Goal: Information Seeking & Learning: Find specific fact

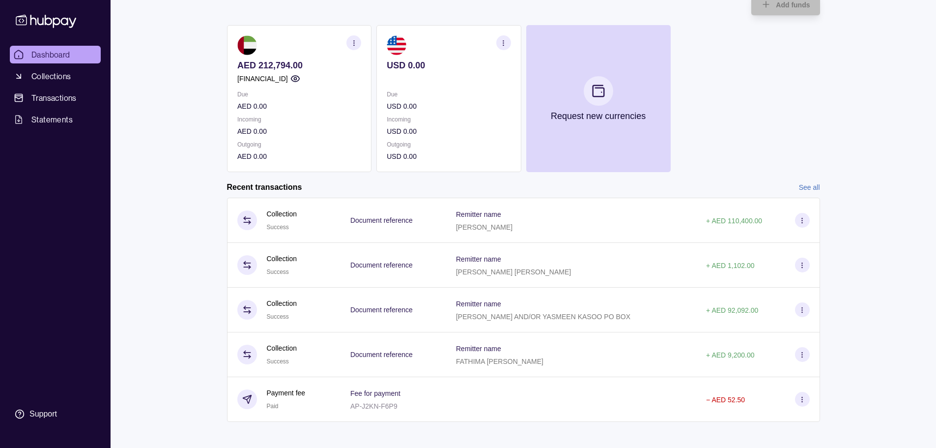
scroll to position [75, 0]
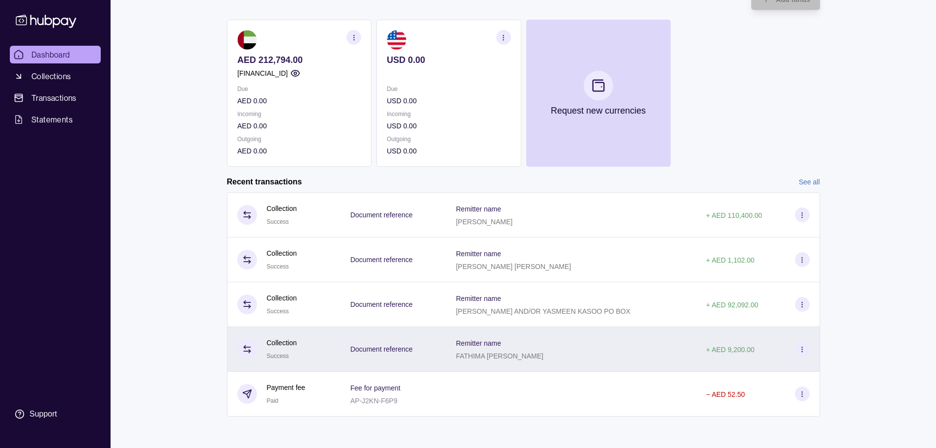
click at [426, 349] on div "Document reference" at bounding box center [393, 349] width 86 height 13
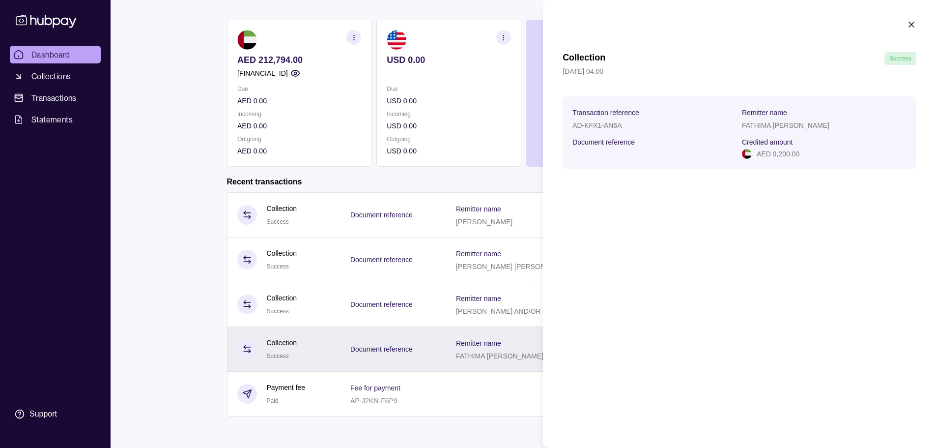
drag, startPoint x: 492, startPoint y: 402, endPoint x: 488, endPoint y: 360, distance: 42.4
click at [492, 402] on html "Dashboard Collections Transactions Statements Support S Hello, [PERSON_NAME] Do…" at bounding box center [468, 186] width 936 height 523
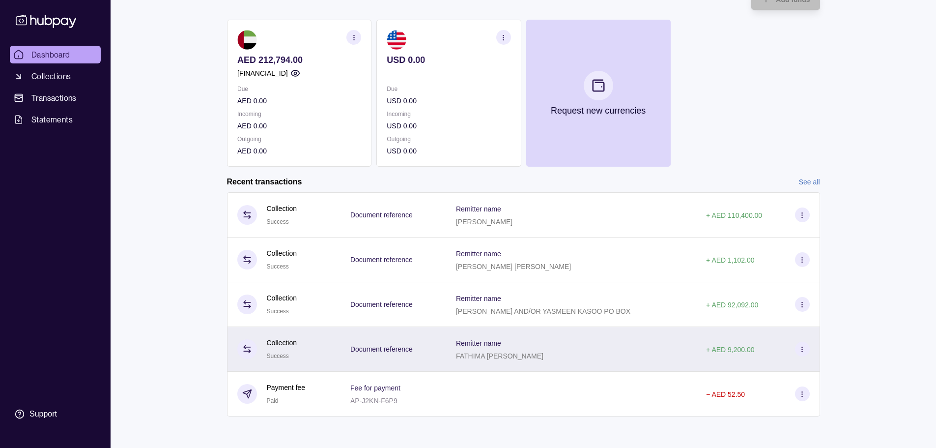
click at [565, 352] on div "Remitter name [PERSON_NAME] [PERSON_NAME]" at bounding box center [571, 349] width 230 height 25
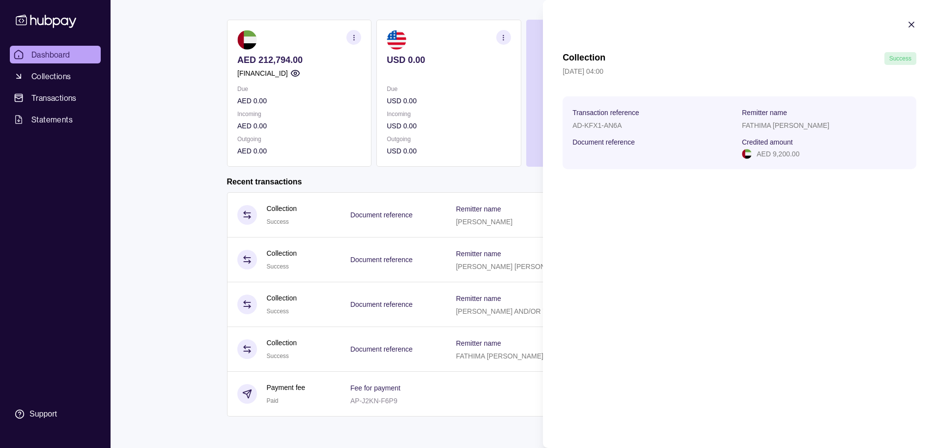
click at [782, 152] on p "AED 9,200.00" at bounding box center [778, 153] width 43 height 11
click at [782, 151] on p "AED 9,200.00" at bounding box center [778, 153] width 43 height 11
drag, startPoint x: 800, startPoint y: 153, endPoint x: 774, endPoint y: 154, distance: 26.1
click at [774, 154] on div "AED 9,200.00" at bounding box center [824, 153] width 165 height 11
copy p "9,200.00"
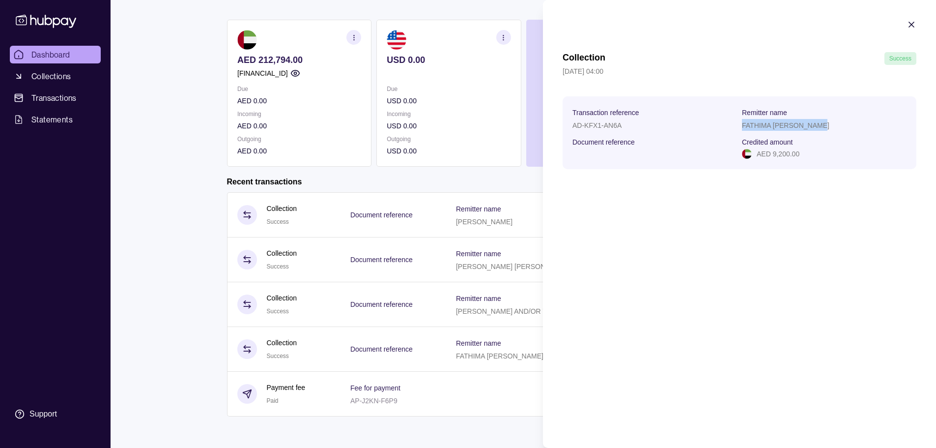
drag, startPoint x: 740, startPoint y: 123, endPoint x: 842, endPoint y: 121, distance: 102.2
click at [842, 121] on section "Transaction reference AD-KFX1-AN6A Remitter name [PERSON_NAME] [PERSON_NAME] Do…" at bounding box center [740, 132] width 334 height 53
copy p "FATHIMA [PERSON_NAME]"
drag, startPoint x: 626, startPoint y: 124, endPoint x: 573, endPoint y: 127, distance: 53.2
click at [573, 127] on div "AD-KFX1-AN6A" at bounding box center [655, 125] width 165 height 12
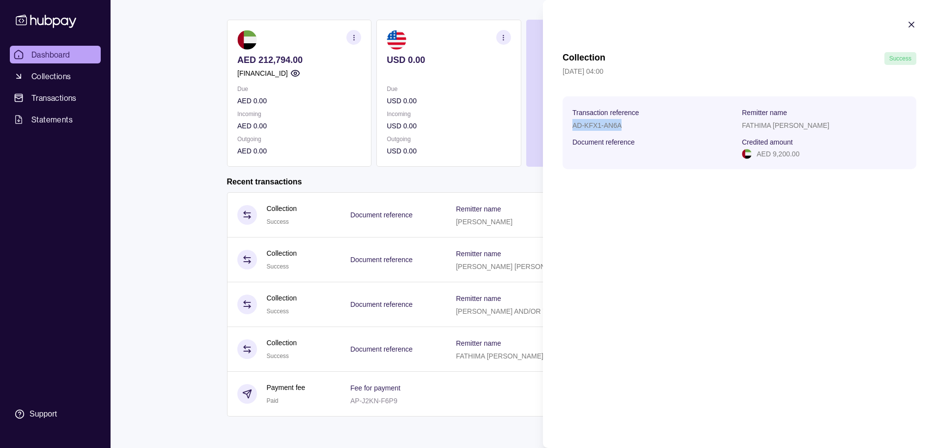
copy p "AD-KFX1-AN6A"
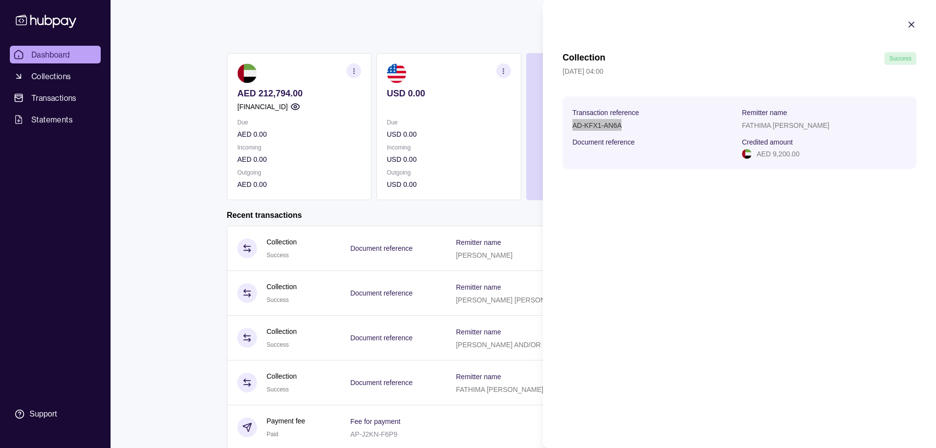
scroll to position [0, 0]
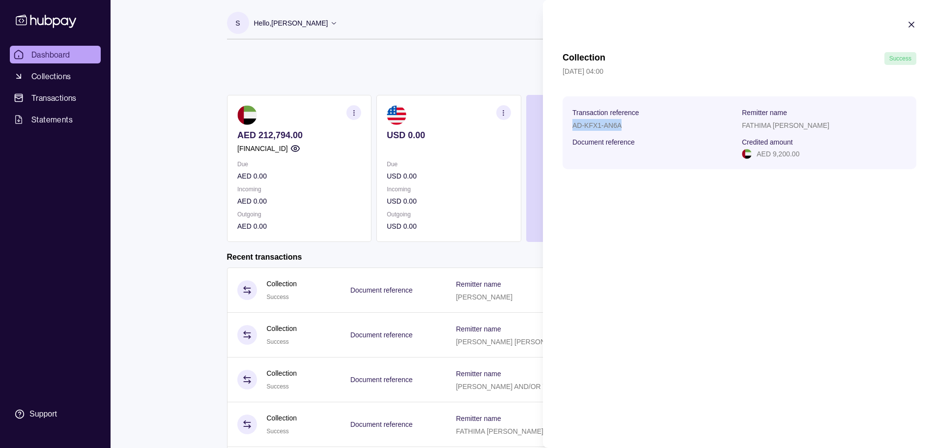
click at [913, 22] on icon "button" at bounding box center [912, 25] width 10 height 10
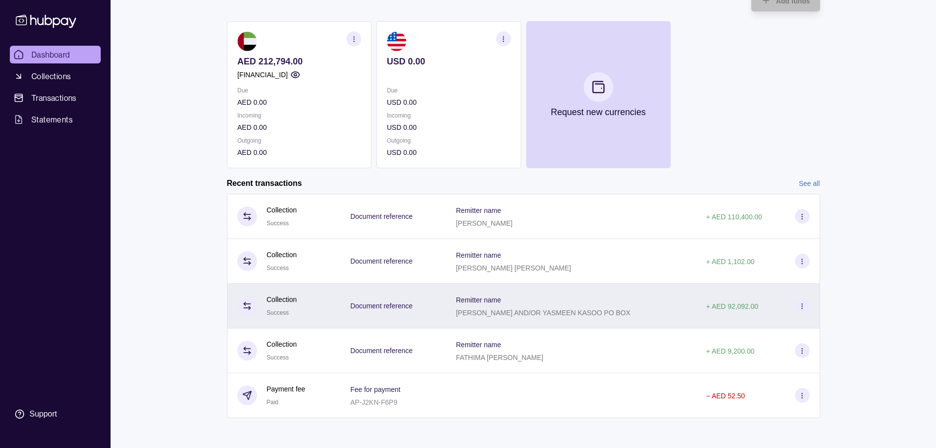
scroll to position [75, 0]
click at [610, 303] on section "Remitter name" at bounding box center [543, 298] width 174 height 12
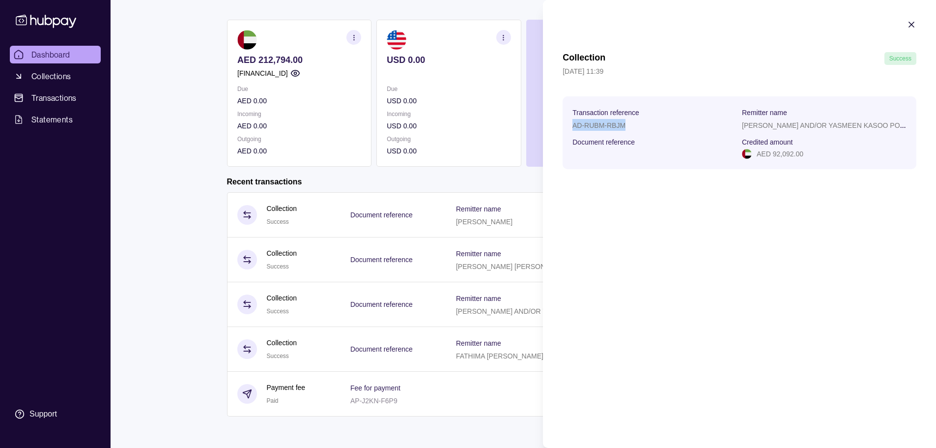
drag, startPoint x: 635, startPoint y: 124, endPoint x: 560, endPoint y: 124, distance: 75.2
click at [560, 124] on section "Collection Success [DATE] 11:39 Transaction reference AD-RUBM-RBJM Remitter nam…" at bounding box center [739, 94] width 393 height 189
copy p "AD-RUBM-RBJM"
drag, startPoint x: 811, startPoint y: 151, endPoint x: 773, endPoint y: 155, distance: 38.0
click at [773, 155] on div "AED 92,092.00" at bounding box center [824, 153] width 165 height 11
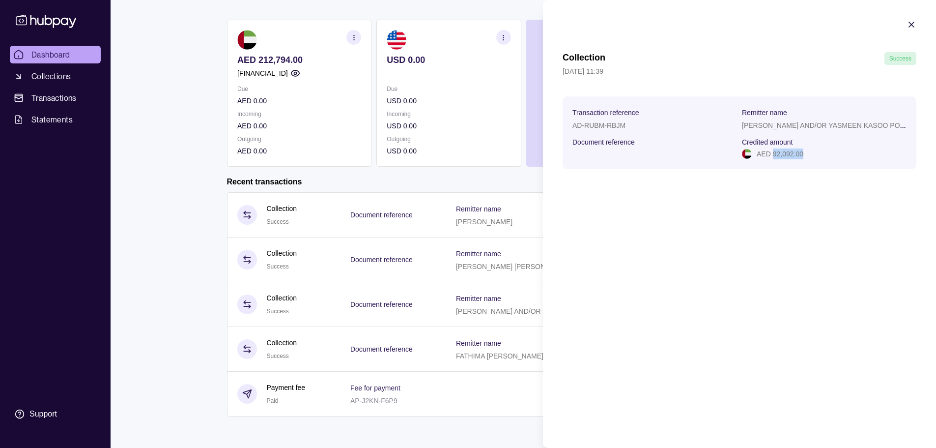
copy p "92,092.00"
click at [778, 123] on p "[PERSON_NAME] AND/OR YASMEEN KASOO PO BOX" at bounding box center [829, 125] width 174 height 10
copy p "[PERSON_NAME] AND/OR YASMEEN KASOO PO BOX"
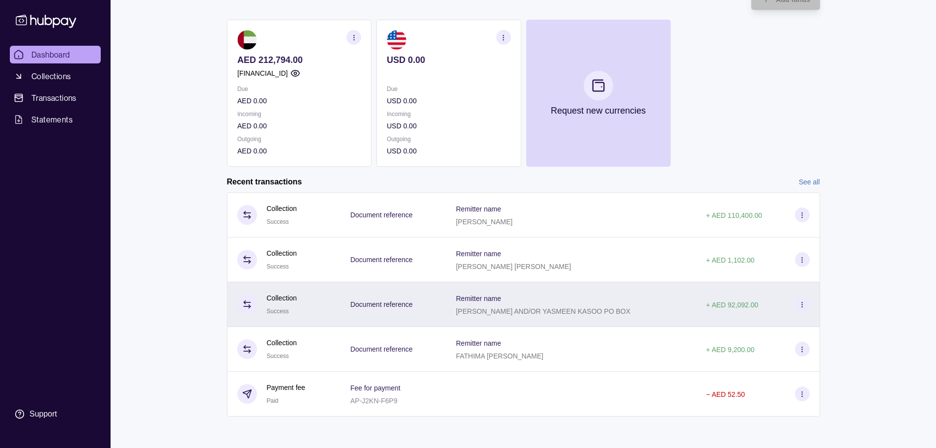
click at [493, 309] on html "Dashboard Collections Transactions Statements Support S Hello, [PERSON_NAME] Do…" at bounding box center [468, 186] width 936 height 523
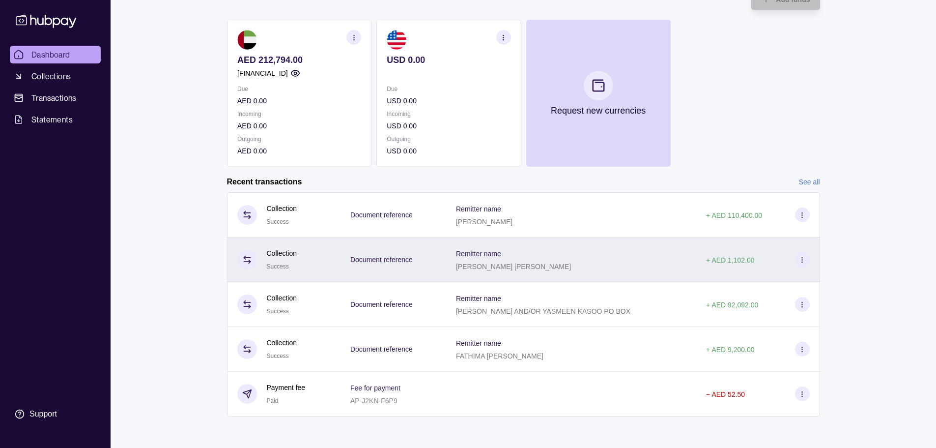
click at [733, 262] on p "+ AED 1,102.00" at bounding box center [730, 260] width 48 height 8
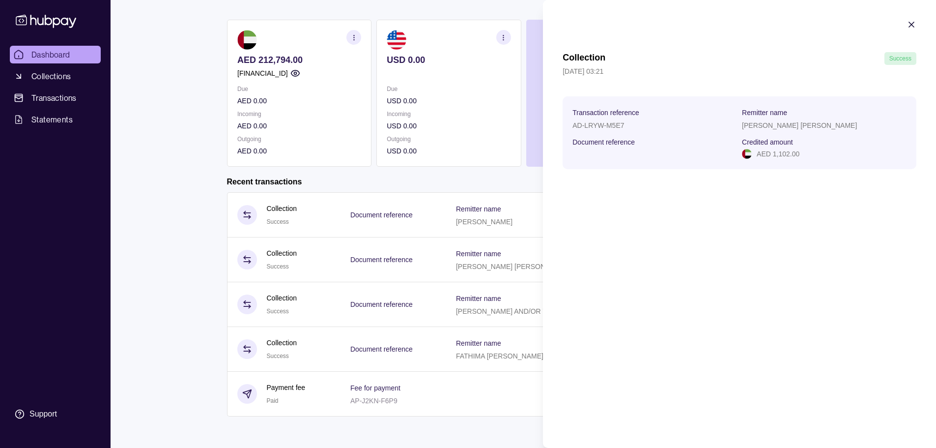
click at [783, 156] on p "AED 1,102.00" at bounding box center [778, 153] width 43 height 11
copy p "1,102.00"
click at [598, 125] on p "AD-LRYW-M5E7" at bounding box center [599, 125] width 52 height 8
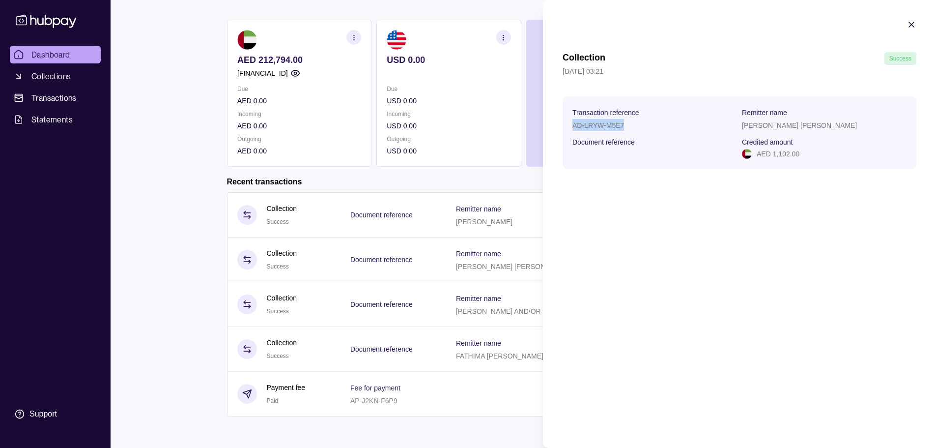
click at [598, 125] on p "AD-LRYW-M5E7" at bounding box center [599, 125] width 52 height 8
copy p "AD-LRYW-M5E7"
click at [758, 126] on p "[PERSON_NAME] [PERSON_NAME]" at bounding box center [799, 125] width 115 height 8
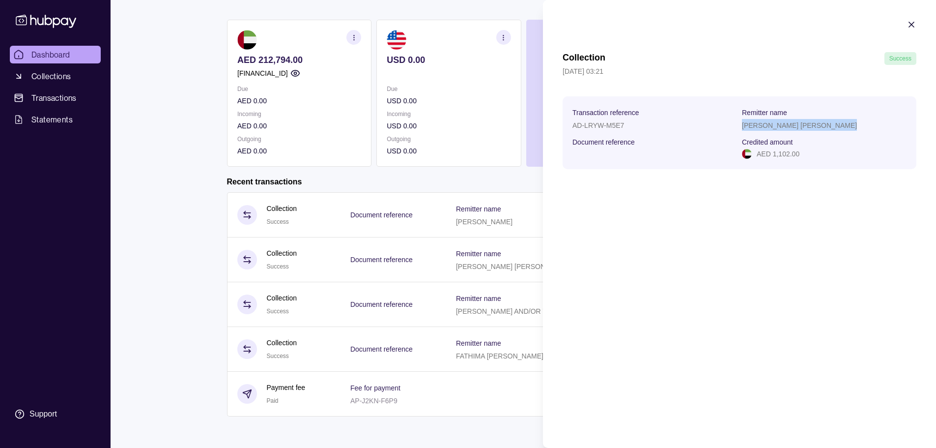
copy p "[PERSON_NAME] [PERSON_NAME]"
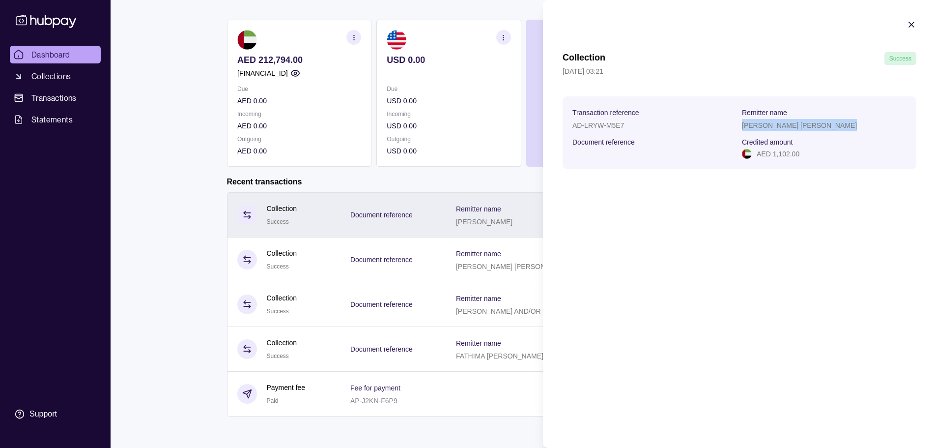
click at [483, 224] on html "Dashboard Collections Transactions Statements Support S Hello, [PERSON_NAME] Do…" at bounding box center [468, 186] width 936 height 523
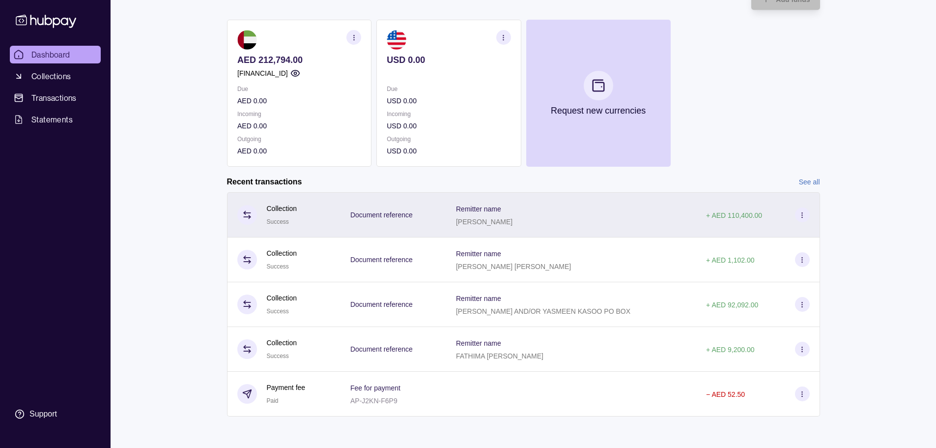
click at [470, 223] on p "[PERSON_NAME]" at bounding box center [484, 222] width 57 height 8
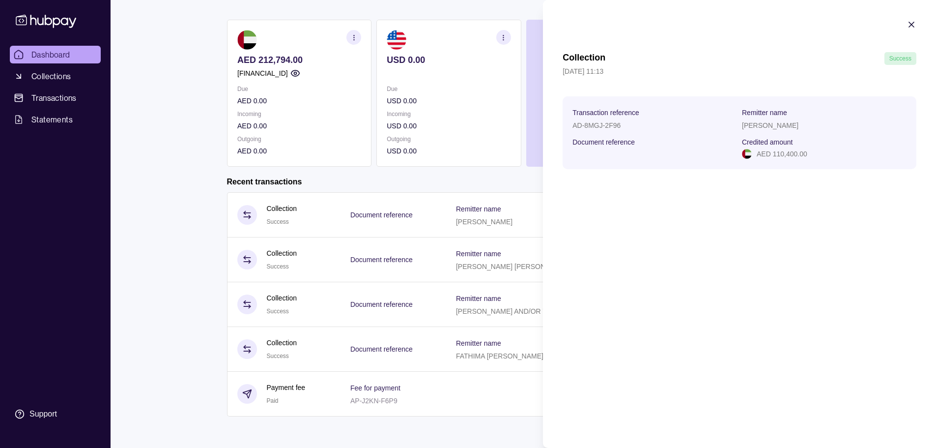
click at [797, 154] on p "AED 110,400.00" at bounding box center [782, 153] width 51 height 11
copy p "110,400.00"
click at [789, 120] on div "[PERSON_NAME]" at bounding box center [824, 125] width 165 height 12
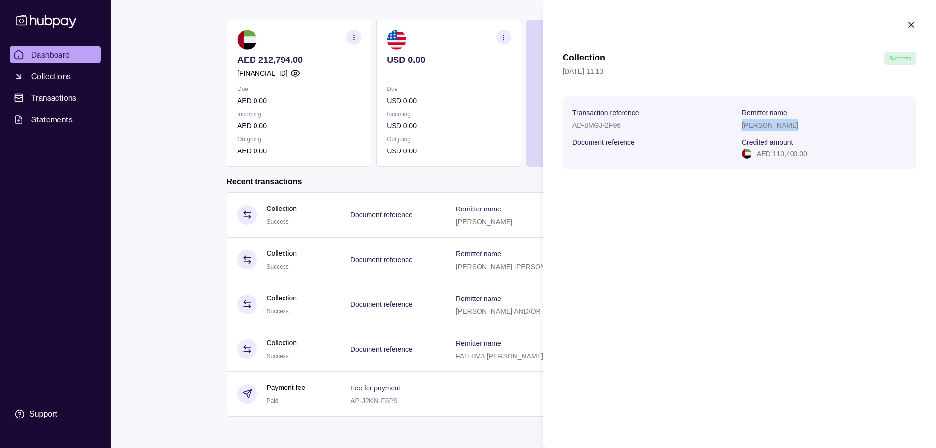
click at [789, 120] on div "[PERSON_NAME]" at bounding box center [824, 125] width 165 height 12
click at [582, 125] on p "AD-8MGJ-2F96" at bounding box center [597, 125] width 48 height 8
click at [51, 77] on html "Dashboard Collections Transactions Statements Support S Hello, [PERSON_NAME] Do…" at bounding box center [468, 186] width 936 height 523
